Goal: Information Seeking & Learning: Learn about a topic

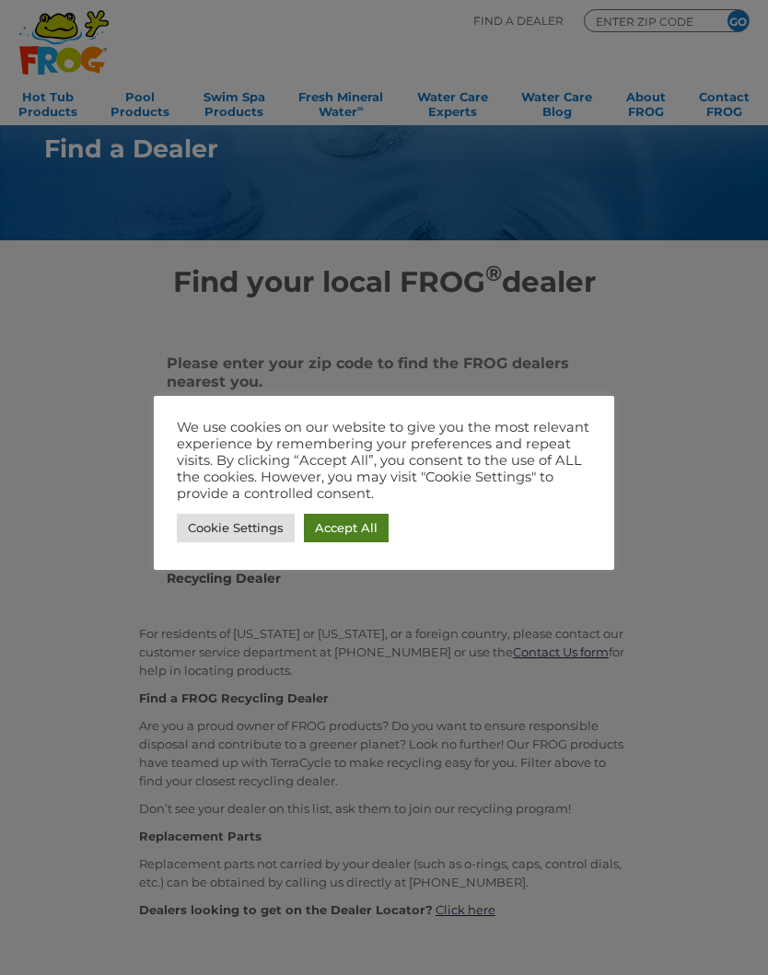
click at [345, 535] on link "Accept All" at bounding box center [346, 528] width 85 height 29
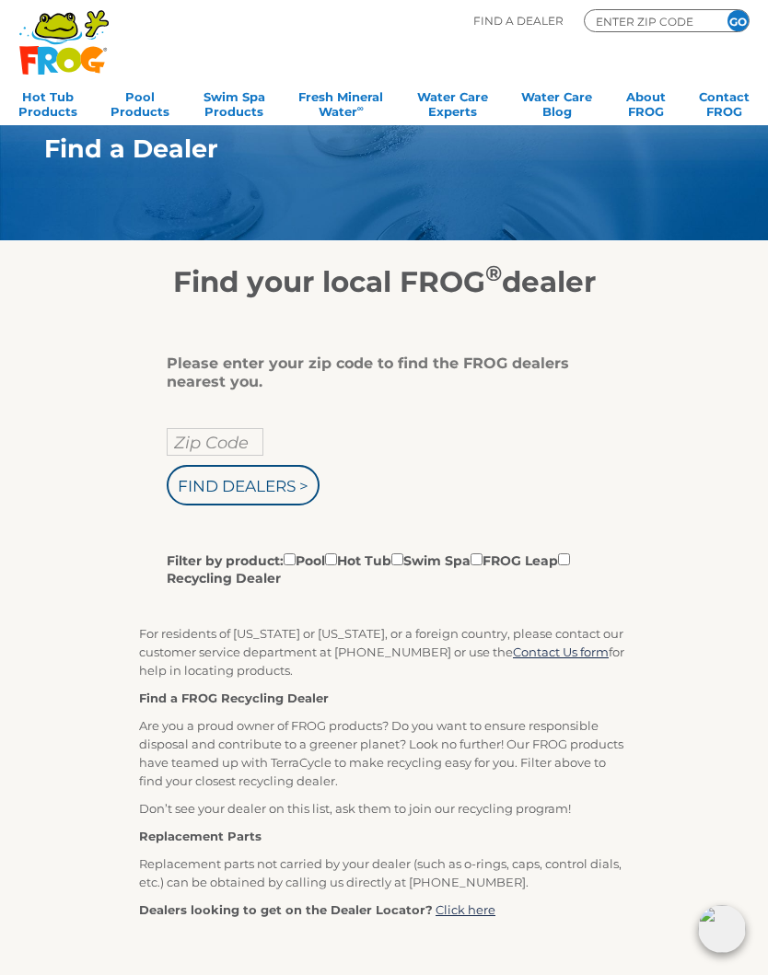
click at [296, 566] on input "Filter by product: Pool Hot Tub Swim Spa FROG Leap Recycling Dealer" at bounding box center [290, 560] width 12 height 12
checkbox input "true"
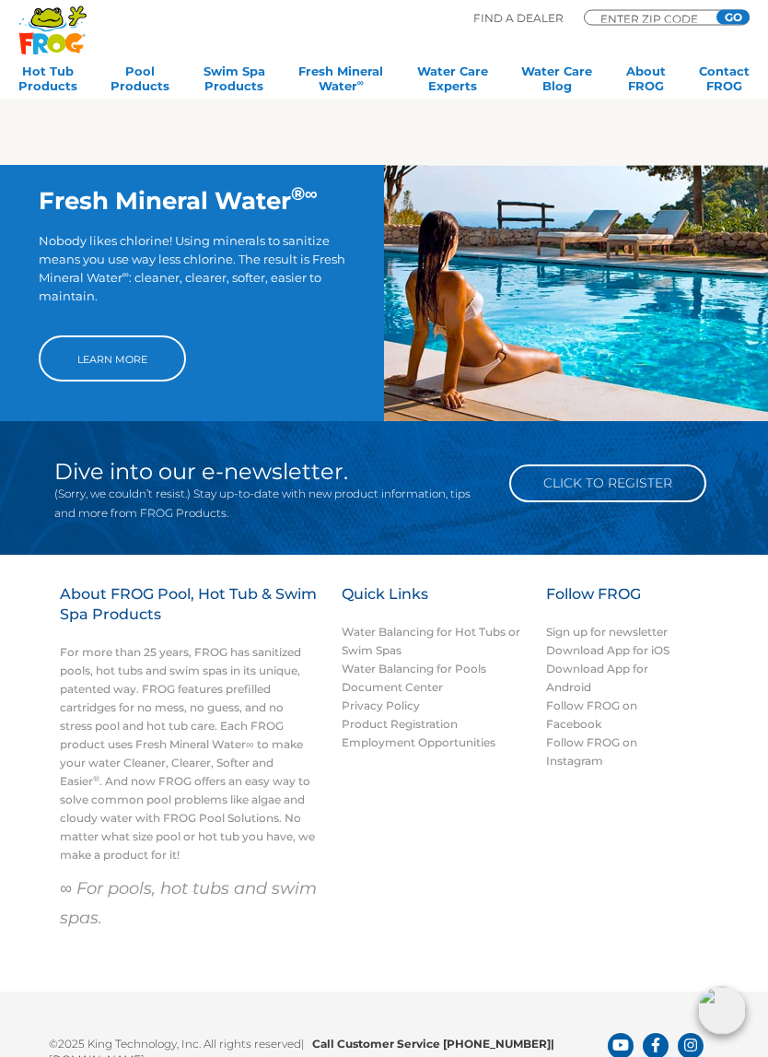
scroll to position [1123, 0]
click at [582, 619] on h3 "Follow FROG" at bounding box center [619, 603] width 147 height 39
click at [473, 675] on link "Water Balancing for Pools" at bounding box center [414, 668] width 145 height 14
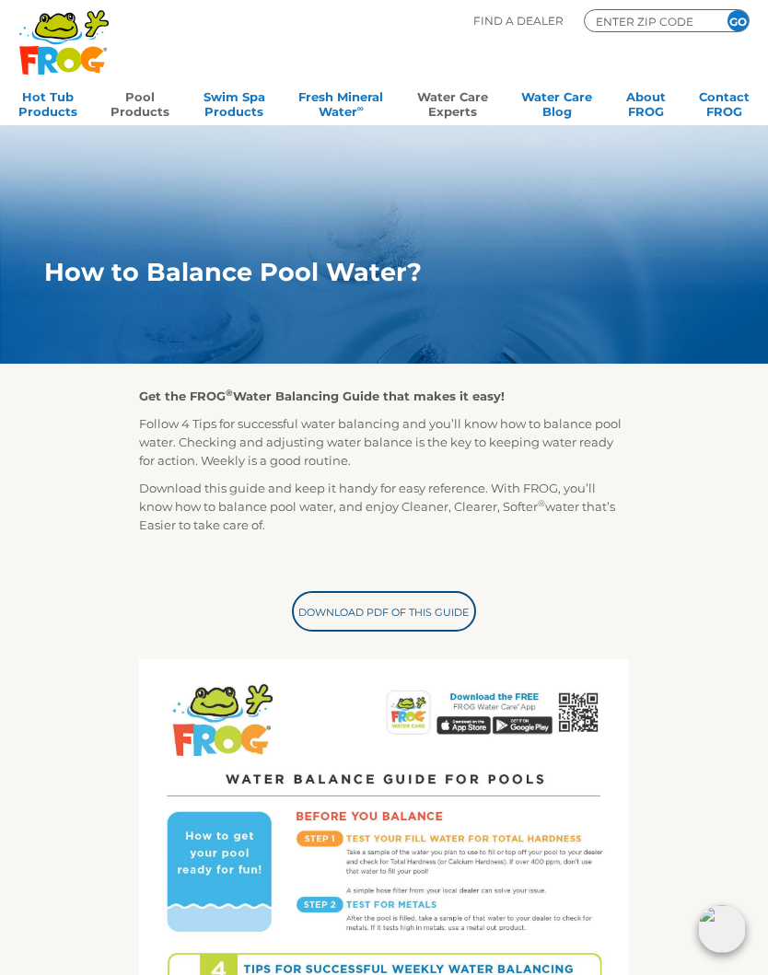
click at [134, 93] on link "Pool Products" at bounding box center [140, 102] width 59 height 37
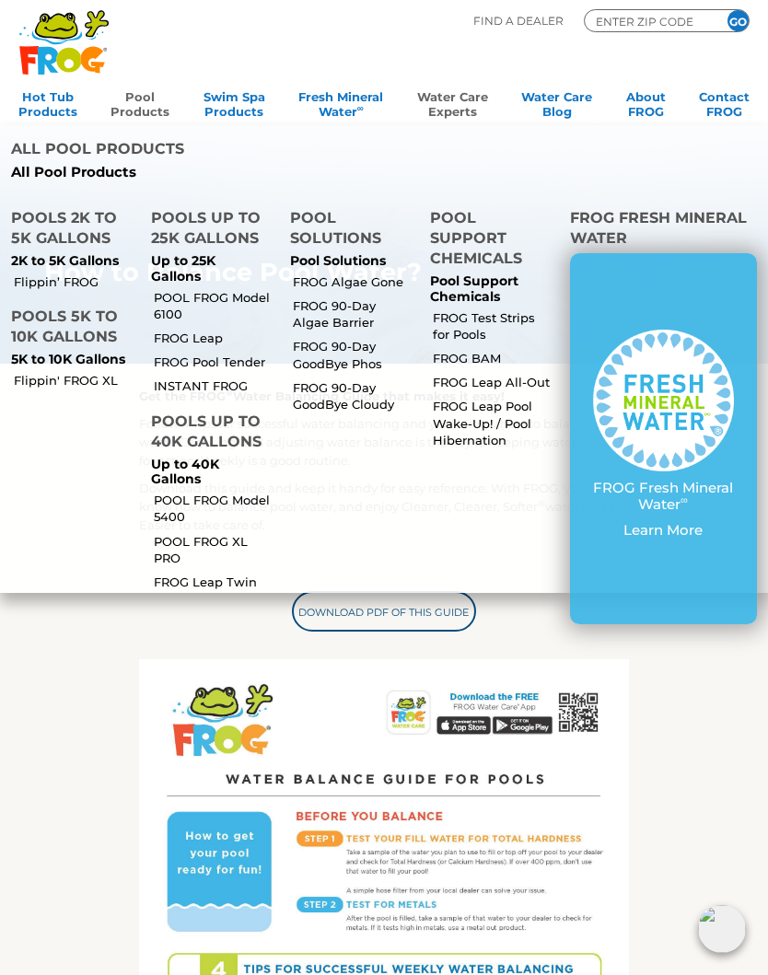
click at [228, 306] on link "POOL FROG Model 6100" at bounding box center [215, 305] width 122 height 33
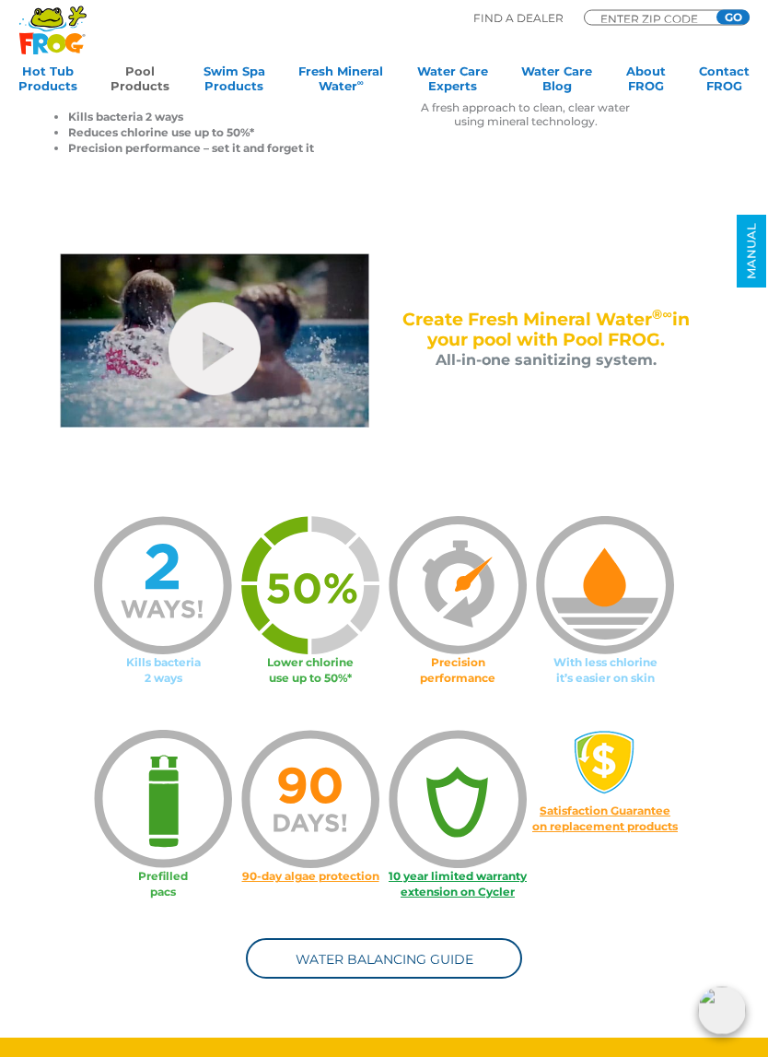
scroll to position [531, 0]
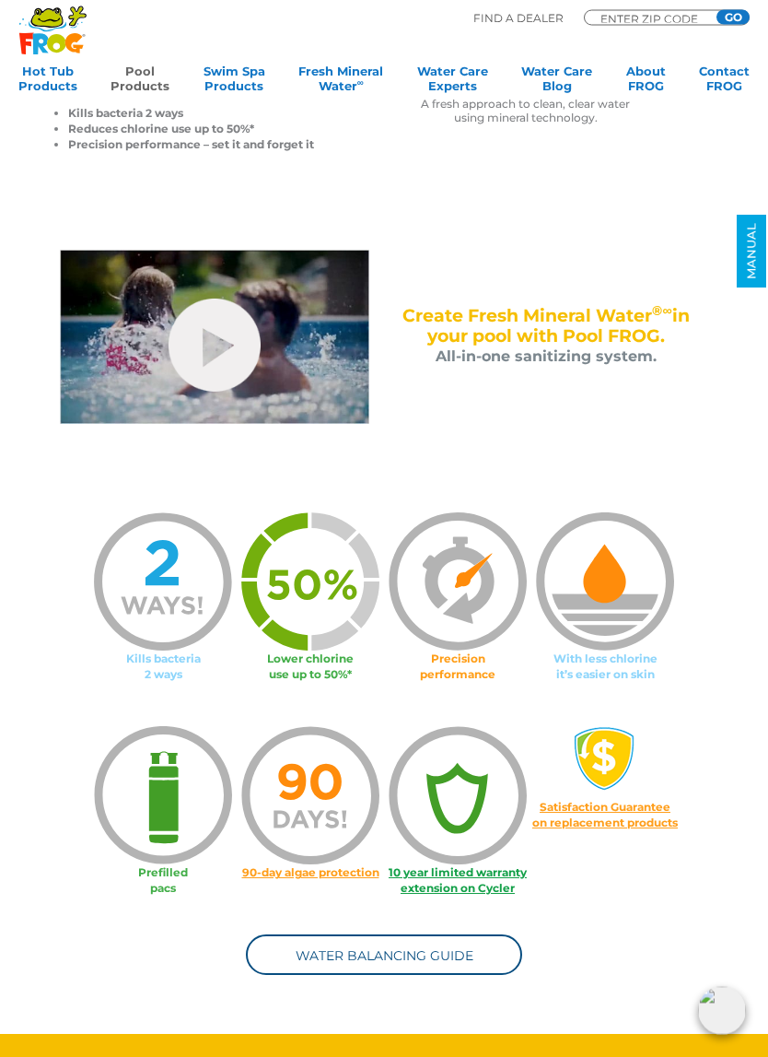
click at [579, 648] on img at bounding box center [605, 582] width 138 height 138
